Goal: Transaction & Acquisition: Subscribe to service/newsletter

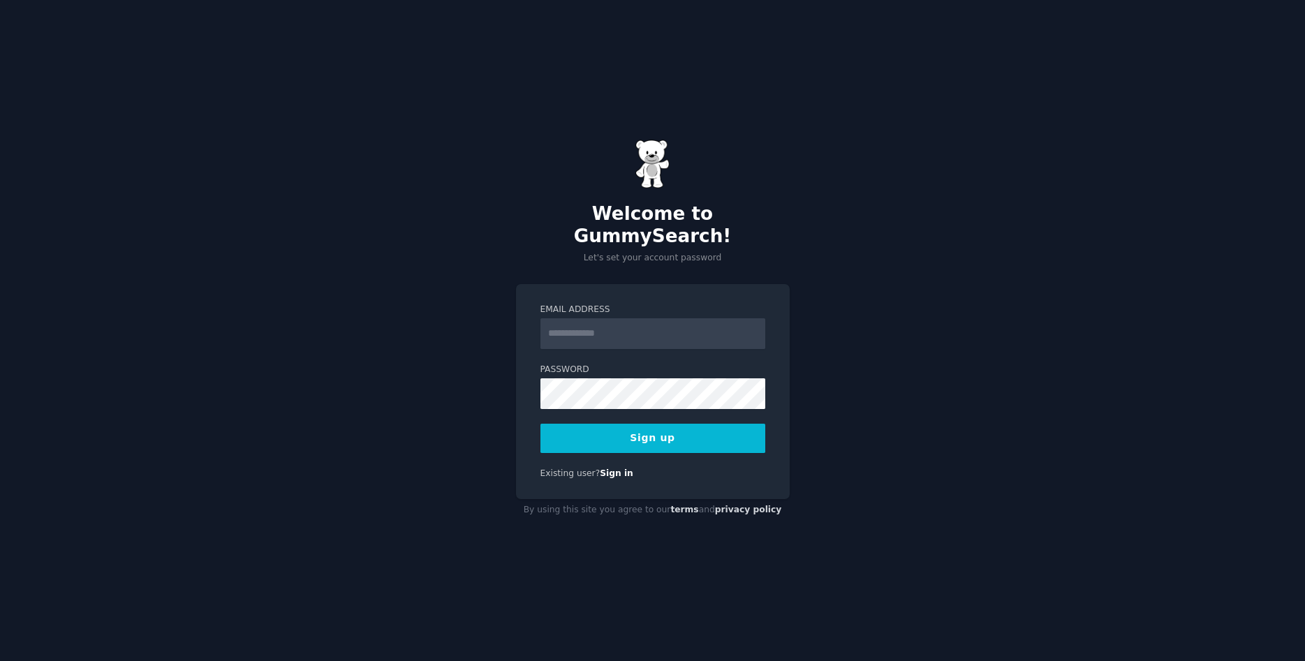
click at [600, 323] on input "Email Address" at bounding box center [653, 333] width 225 height 31
type input "**********"
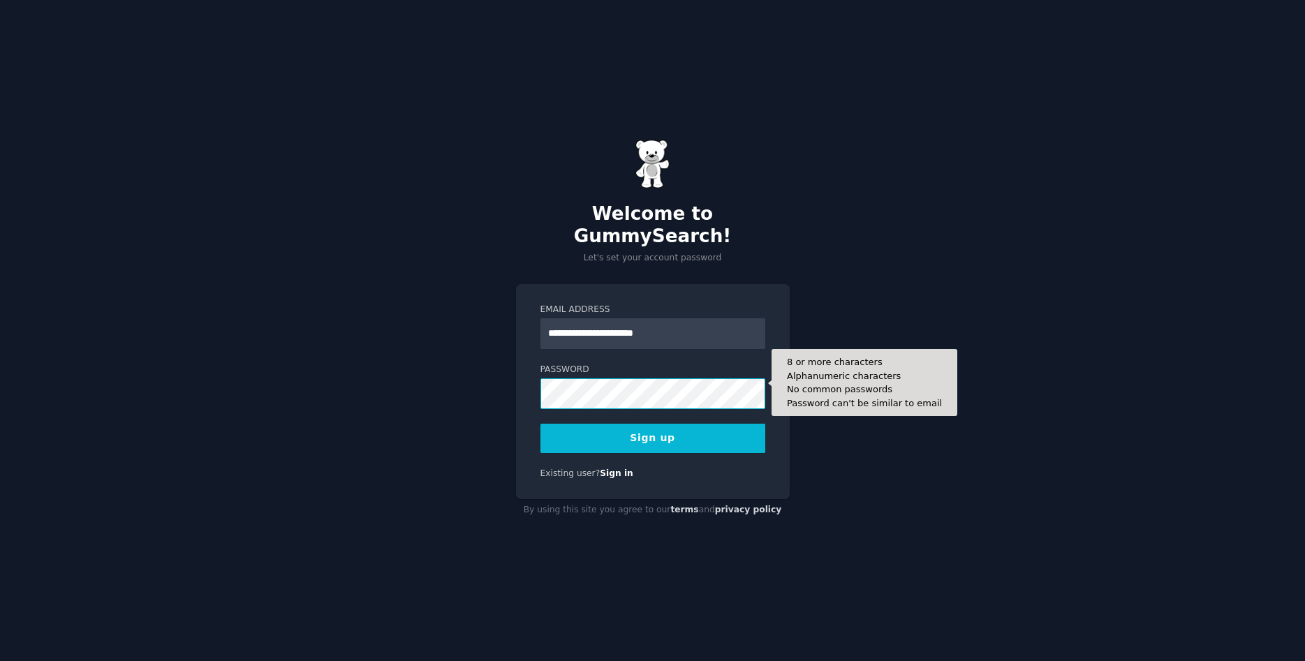
click at [541, 424] on button "Sign up" at bounding box center [653, 438] width 225 height 29
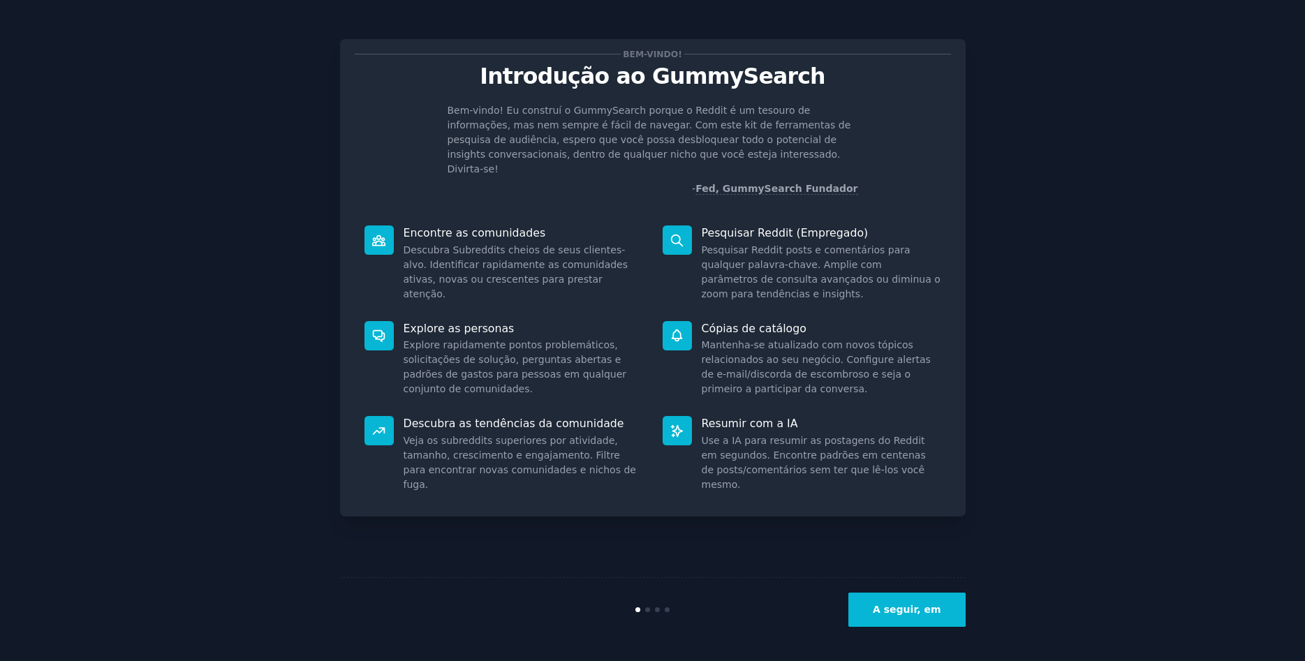
click at [878, 613] on button "A seguir, em" at bounding box center [907, 610] width 117 height 34
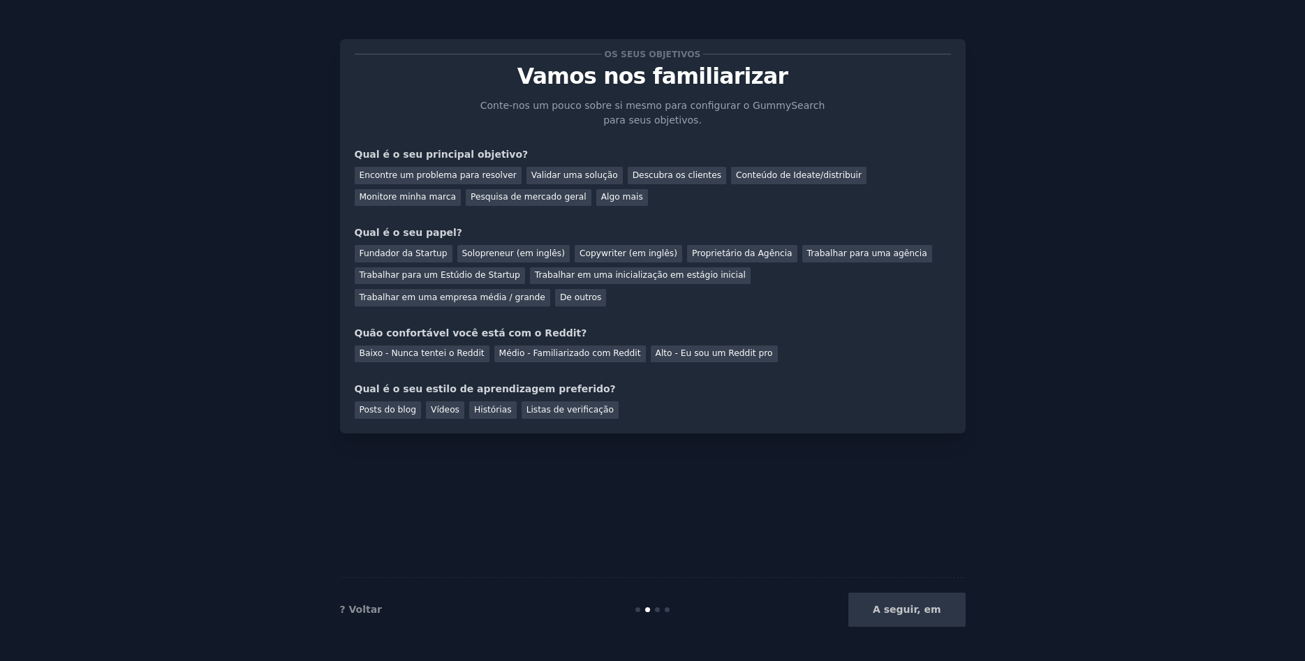
click at [915, 614] on div "A seguir, em" at bounding box center [861, 610] width 209 height 34
click at [693, 382] on div "Qual é o seu estilo de aprendizagem preferido?" at bounding box center [653, 389] width 596 height 15
click at [446, 176] on div "Encontre um problema para resolver" at bounding box center [438, 175] width 167 height 17
click at [559, 175] on div "Validar uma solução" at bounding box center [575, 175] width 96 height 17
click at [434, 168] on div "Encontre um problema para resolver" at bounding box center [438, 175] width 167 height 17
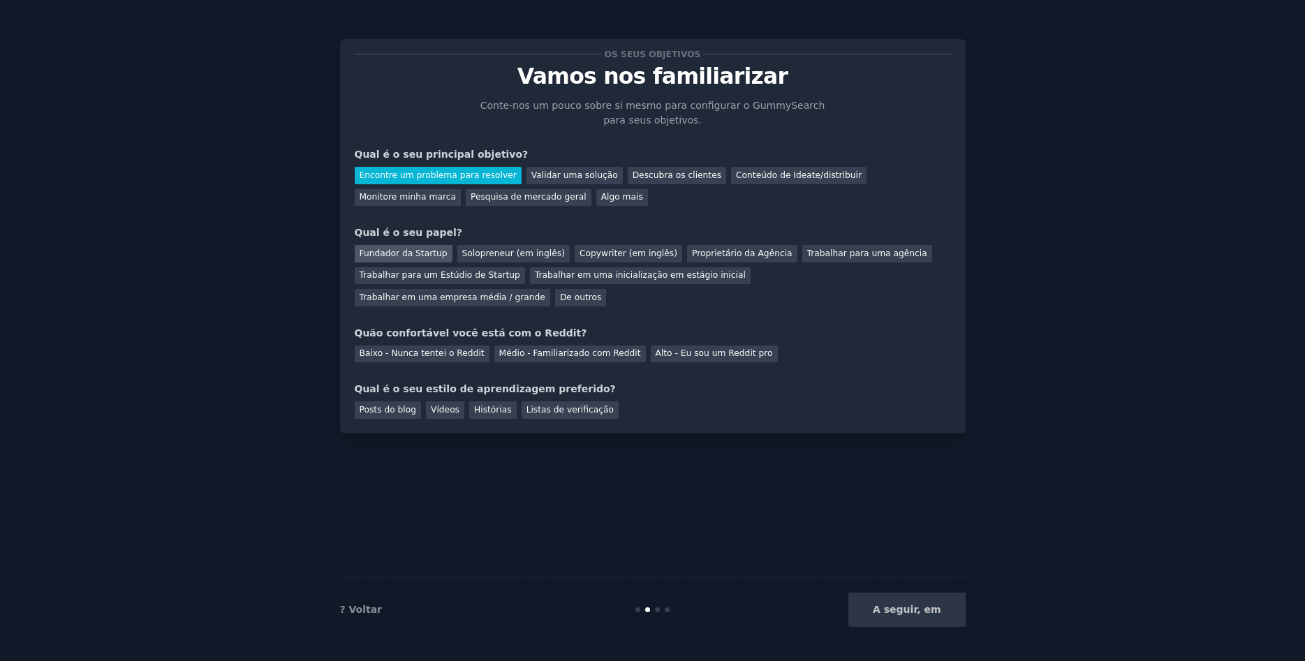
click at [393, 249] on div "Fundador da Startup" at bounding box center [404, 253] width 98 height 17
click at [550, 346] on div "Médio - Familiarizado com Reddit" at bounding box center [570, 354] width 152 height 17
click at [442, 402] on div "Vídeos" at bounding box center [445, 410] width 38 height 17
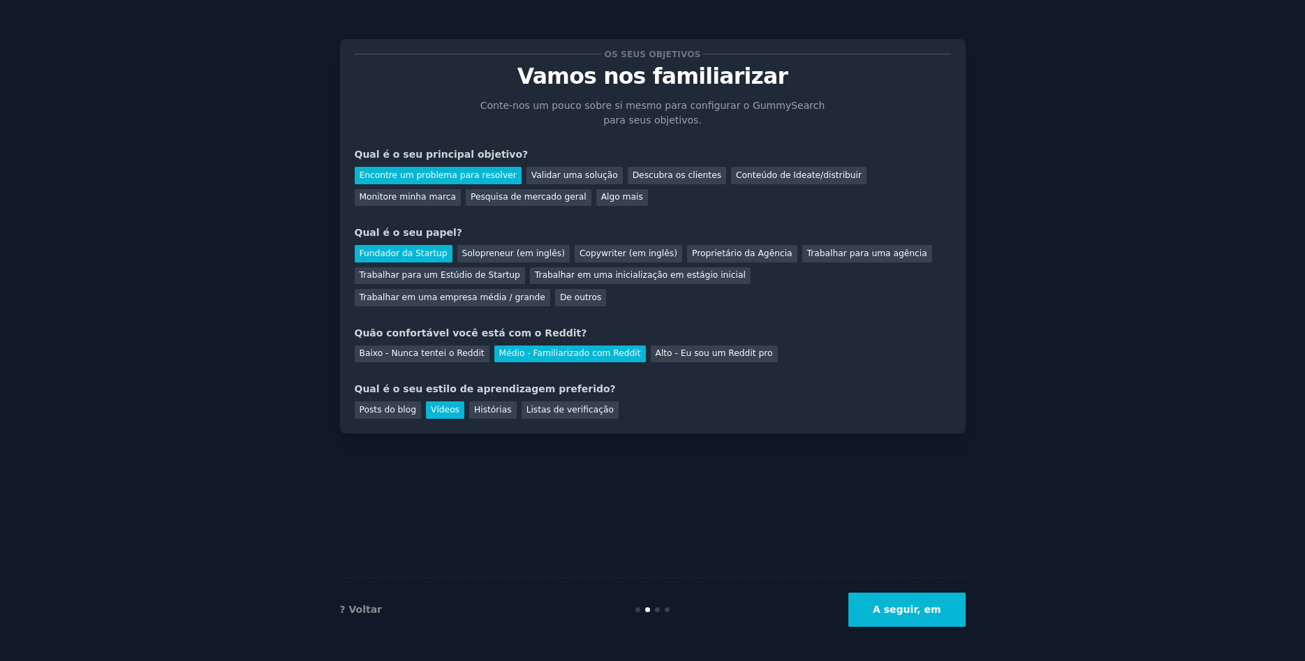
click at [922, 610] on button "A seguir, em" at bounding box center [907, 610] width 117 height 34
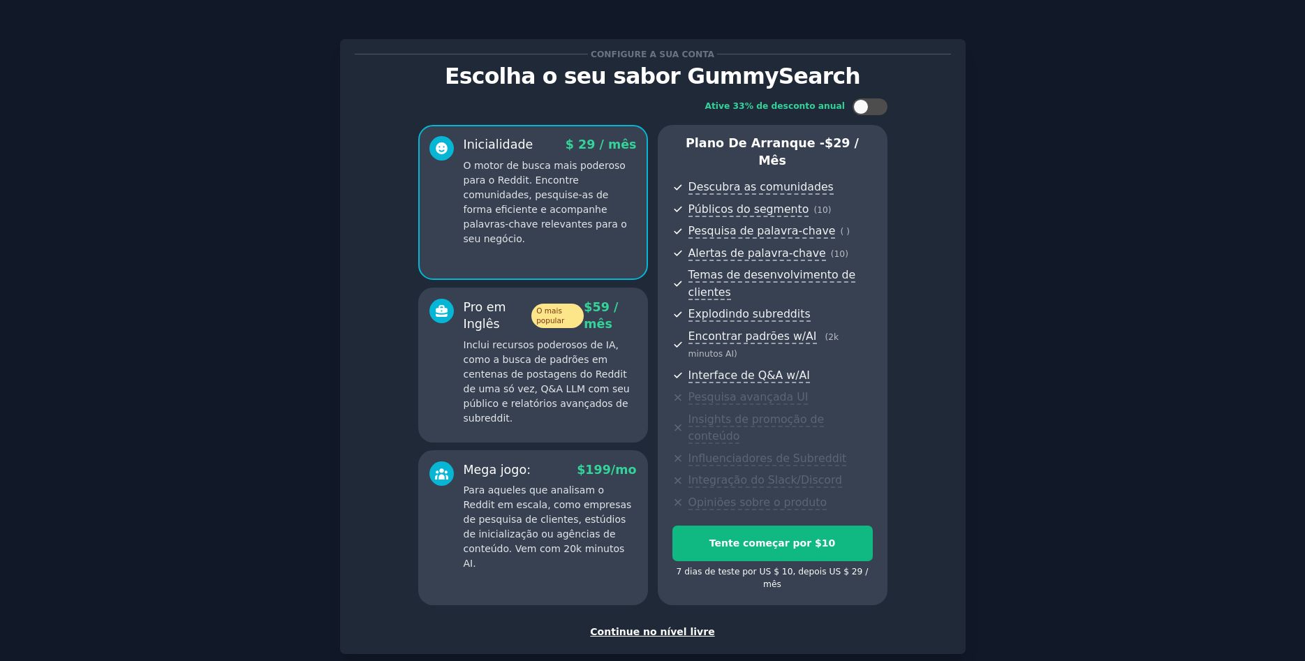
click at [660, 625] on div "Continue no nível livre" at bounding box center [653, 632] width 596 height 15
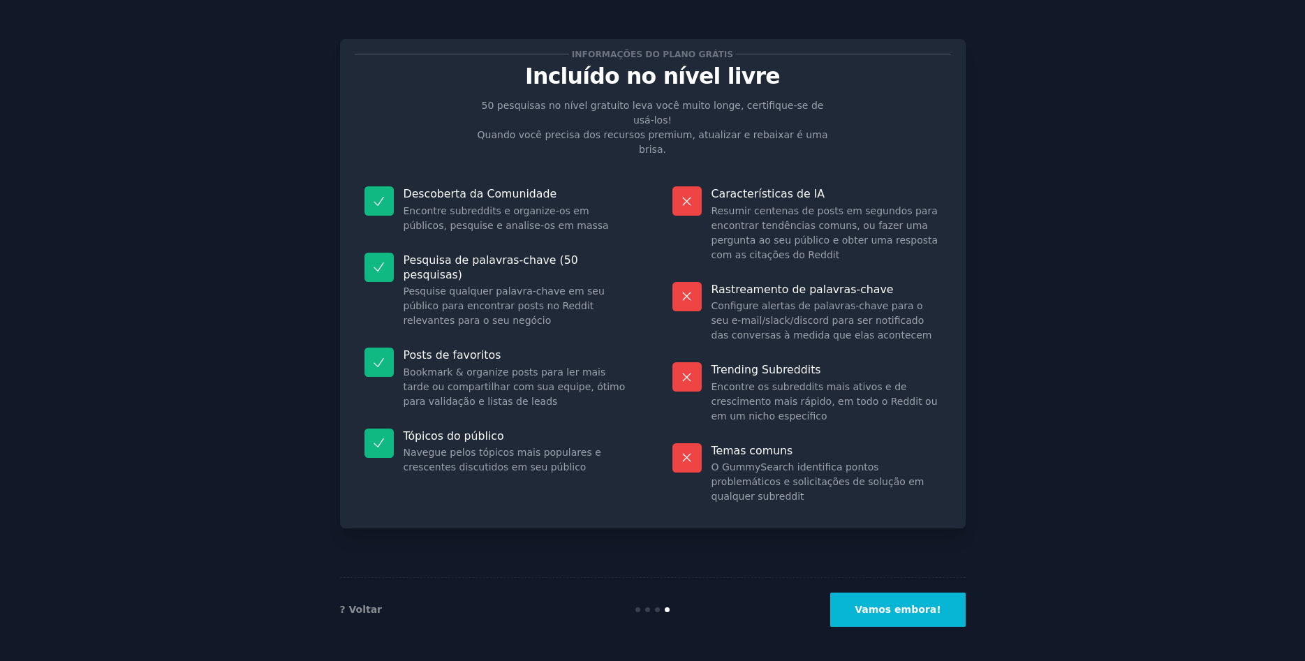
click at [883, 612] on button "Vamos embora!" at bounding box center [897, 610] width 135 height 34
